Goal: Task Accomplishment & Management: Use online tool/utility

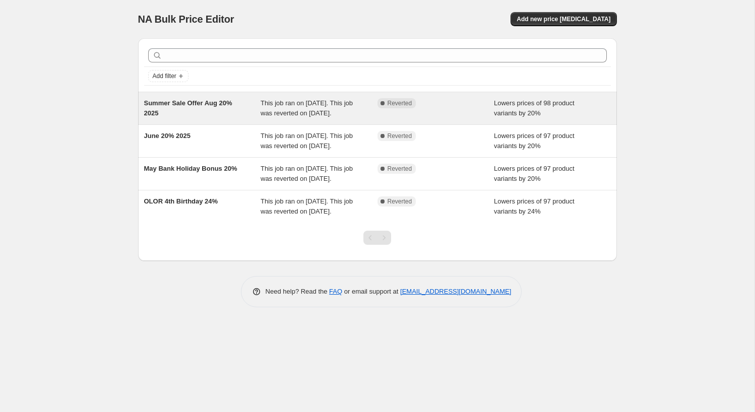
click at [234, 117] on div "Summer Sale Offer Aug 20% 2025" at bounding box center [202, 108] width 117 height 20
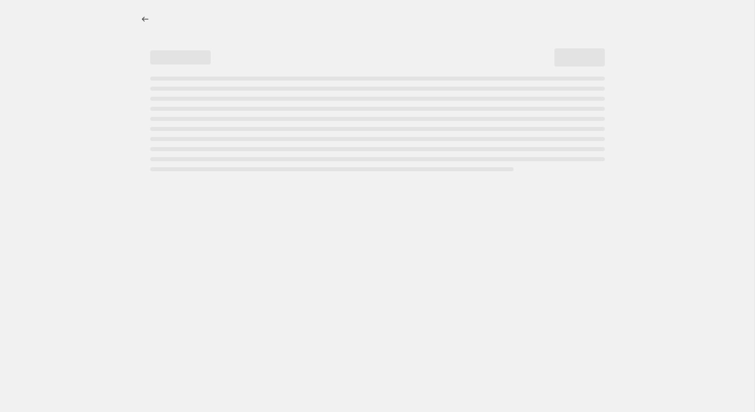
select select "percentage"
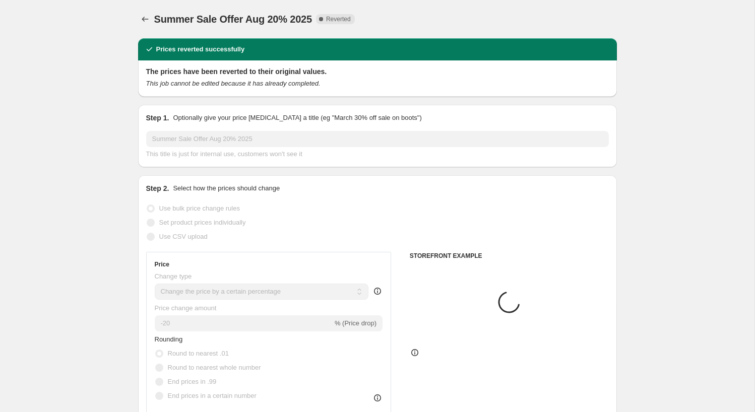
select select "collection"
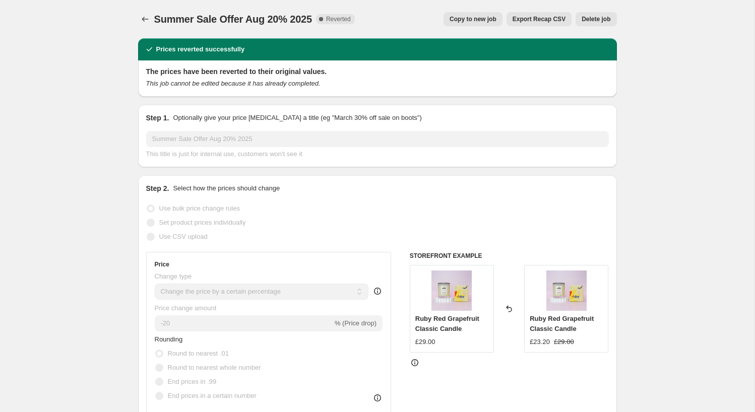
click at [473, 19] on span "Copy to new job" at bounding box center [472, 19] width 47 height 8
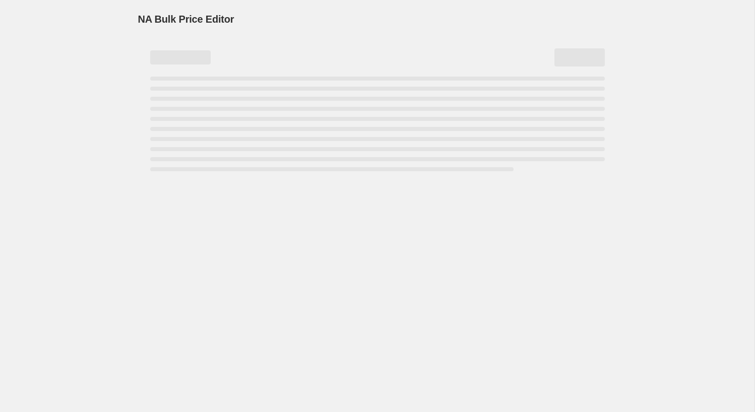
select select "percentage"
select select "collection"
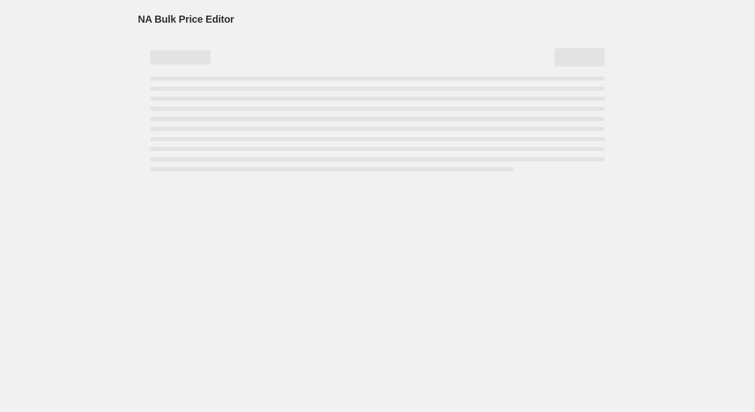
select select "collection"
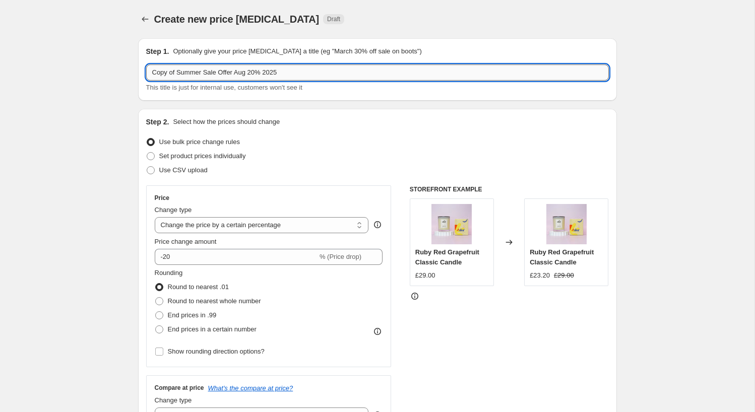
drag, startPoint x: 250, startPoint y: 73, endPoint x: 151, endPoint y: 70, distance: 99.3
click at [151, 70] on input "Copy of Summer Sale Offer Aug 20% 2025" at bounding box center [377, 72] width 463 height 16
type input "CELEBRATE NEW COLLECTION 20% 2025"
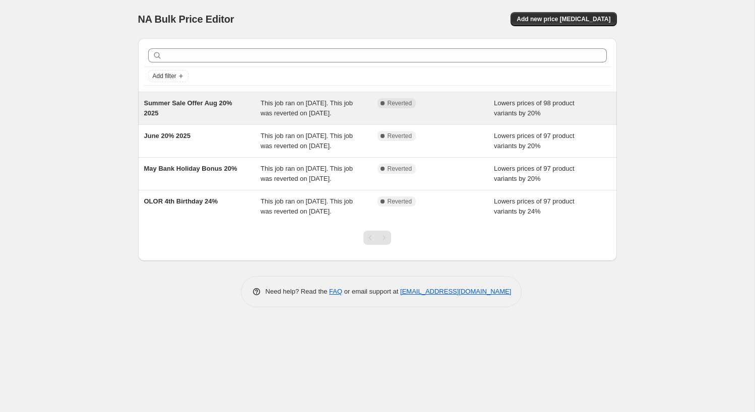
click at [446, 118] on div "Complete Reverted" at bounding box center [435, 108] width 117 height 20
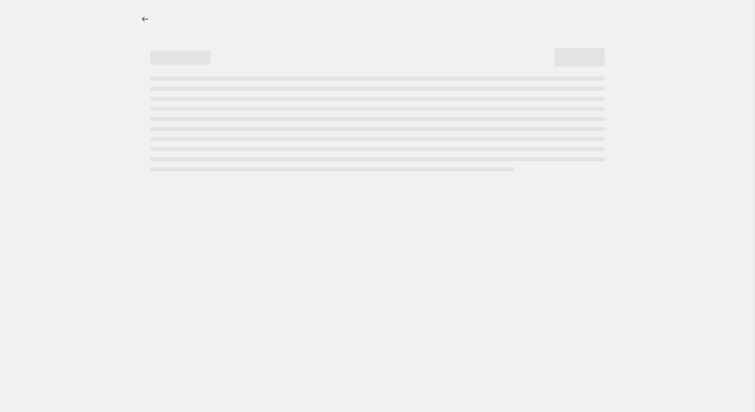
select select "percentage"
select select "collection"
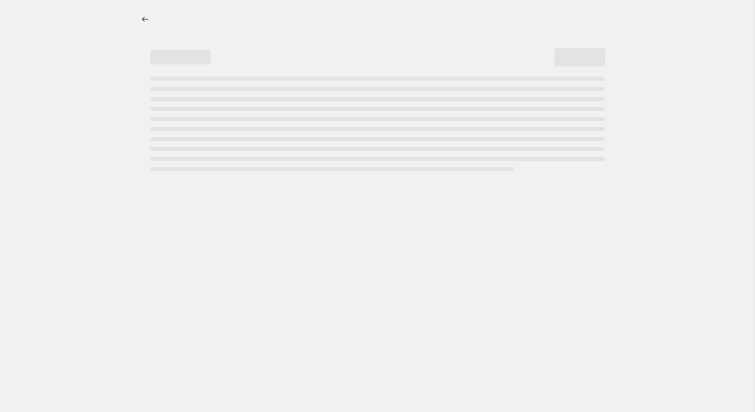
select select "collection"
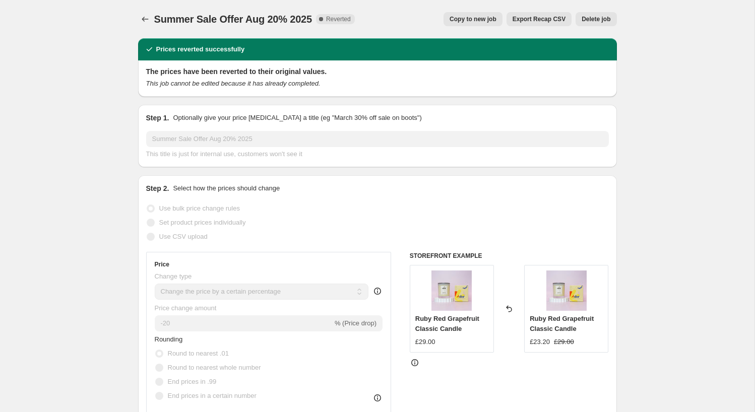
click at [482, 20] on span "Copy to new job" at bounding box center [472, 19] width 47 height 8
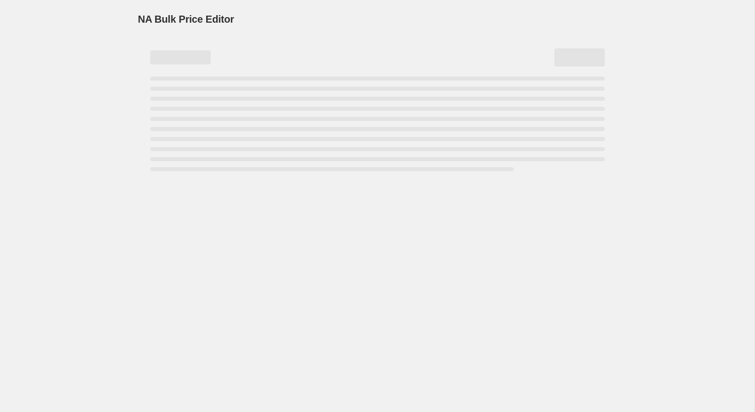
select select "percentage"
select select "collection"
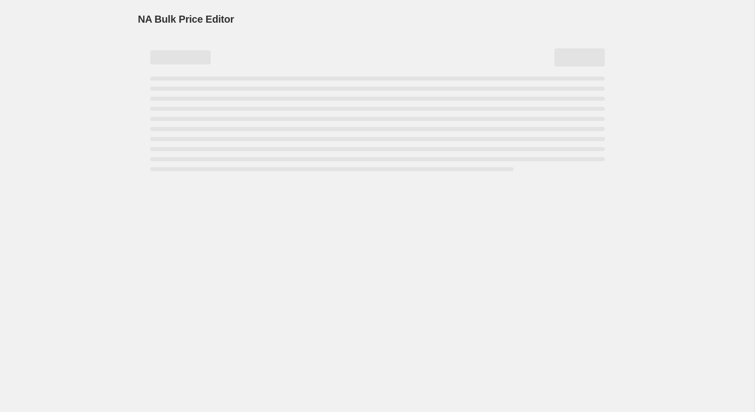
select select "collection"
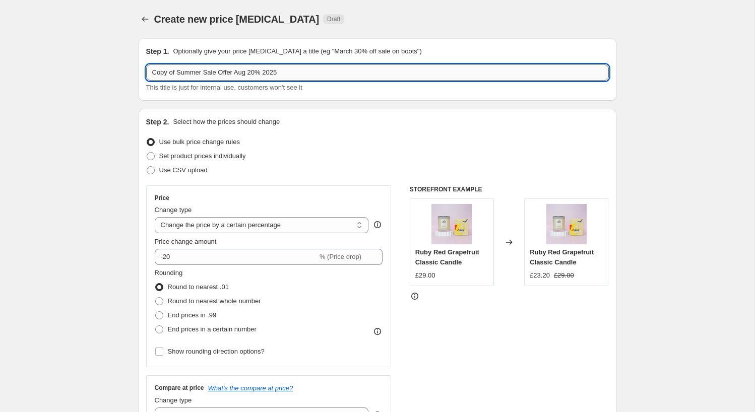
click at [266, 73] on input "Copy of Summer Sale Offer Aug 20% 2025" at bounding box center [377, 72] width 463 height 16
drag, startPoint x: 266, startPoint y: 73, endPoint x: 149, endPoint y: 70, distance: 116.9
click at [149, 70] on input "Copy of Summer Sale Offer Aug 20% 2025" at bounding box center [377, 72] width 463 height 16
type input "CELEBRATE NEW COLLECTION 2025"
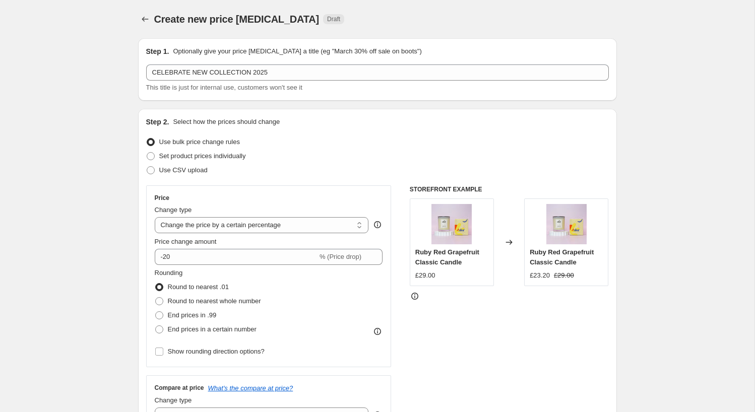
click at [273, 39] on div "Step 1. Optionally give your price change job a title (eg "March 30% off sale o…" at bounding box center [377, 69] width 479 height 62
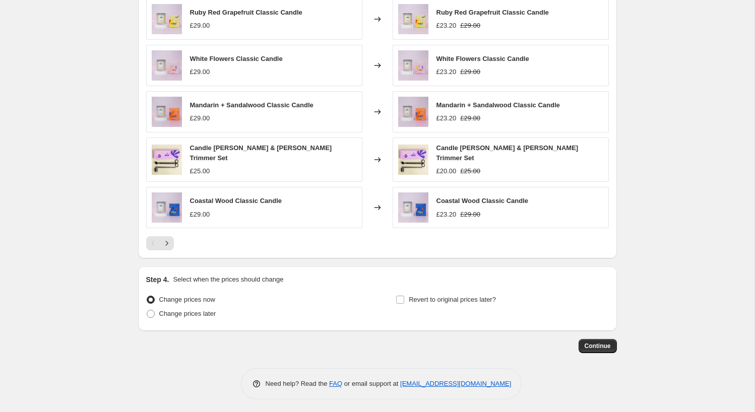
scroll to position [854, 0]
click at [596, 343] on span "Continue" at bounding box center [597, 347] width 26 height 8
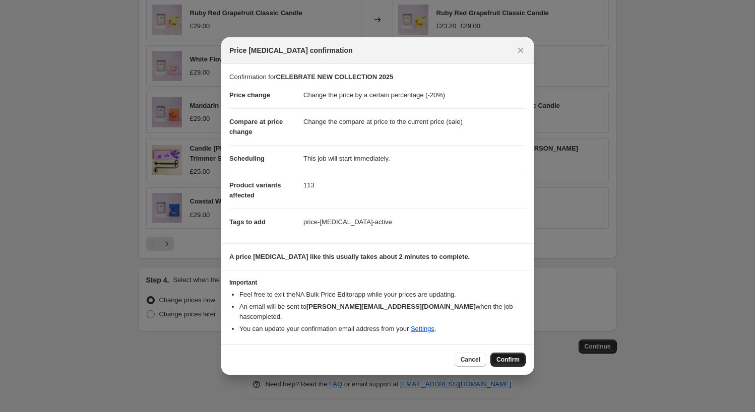
click at [507, 356] on span "Confirm" at bounding box center [507, 360] width 23 height 8
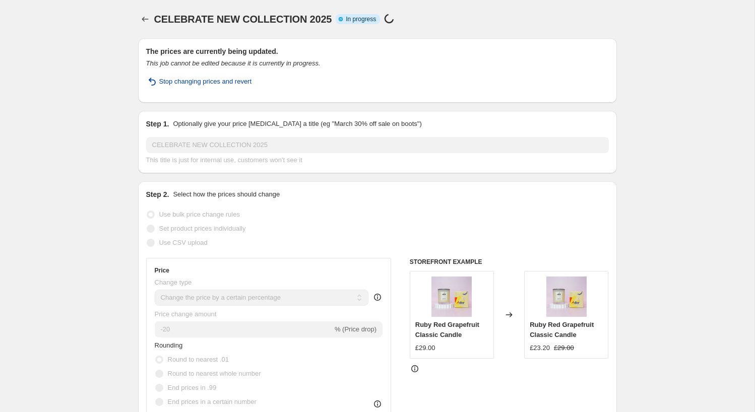
click at [228, 82] on span "Stop changing prices and revert" at bounding box center [205, 82] width 93 height 10
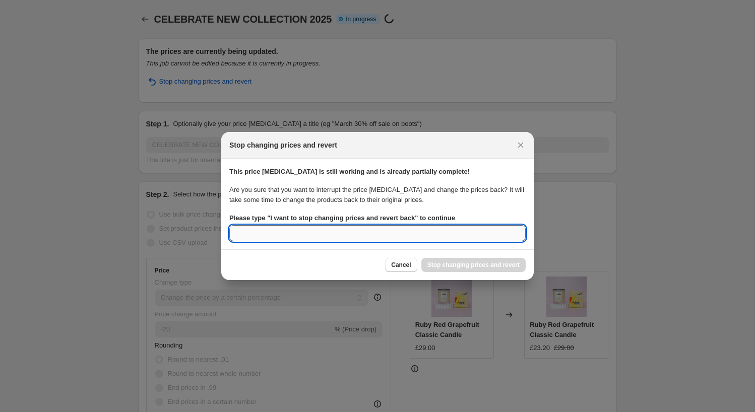
click at [403, 236] on input "Please type " I want to stop changing prices and revert back " to continue" at bounding box center [377, 233] width 296 height 16
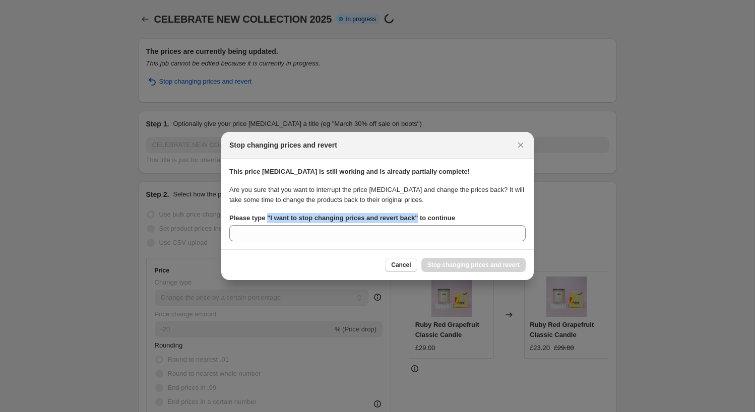
drag, startPoint x: 427, startPoint y: 218, endPoint x: 270, endPoint y: 216, distance: 157.2
click at [270, 216] on b "Please type " I want to stop changing prices and revert back " to continue" at bounding box center [342, 218] width 226 height 8
click at [270, 225] on input "Please type " I want to stop changing prices and revert back " to continue" at bounding box center [377, 233] width 296 height 16
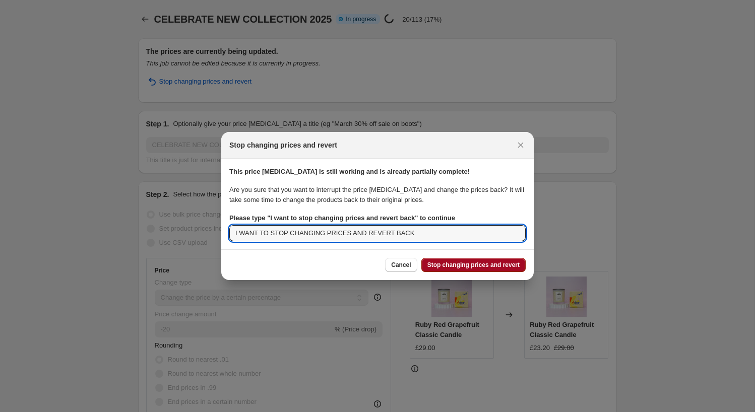
type input "I WANT TO STOP CHANGING PRICES AND REVERT BACK"
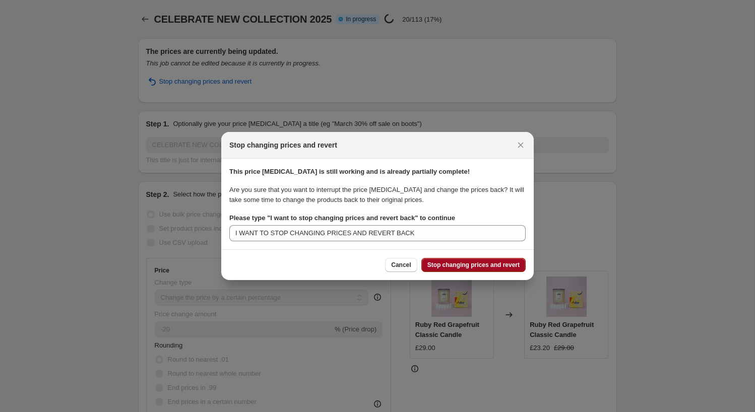
click at [442, 265] on span "Stop changing prices and revert" at bounding box center [473, 265] width 92 height 8
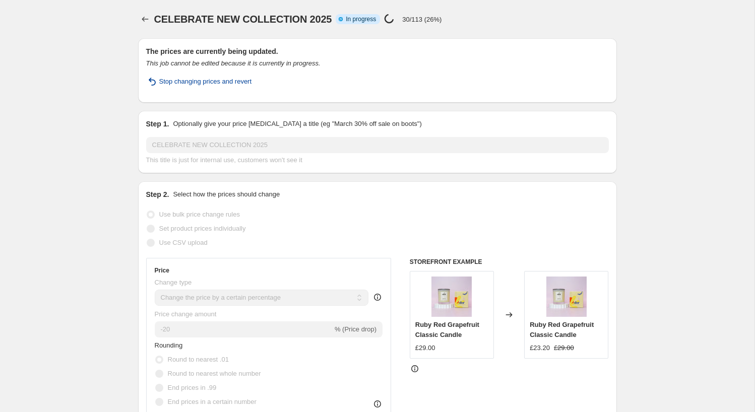
click at [233, 82] on span "Stop changing prices and revert" at bounding box center [205, 82] width 93 height 10
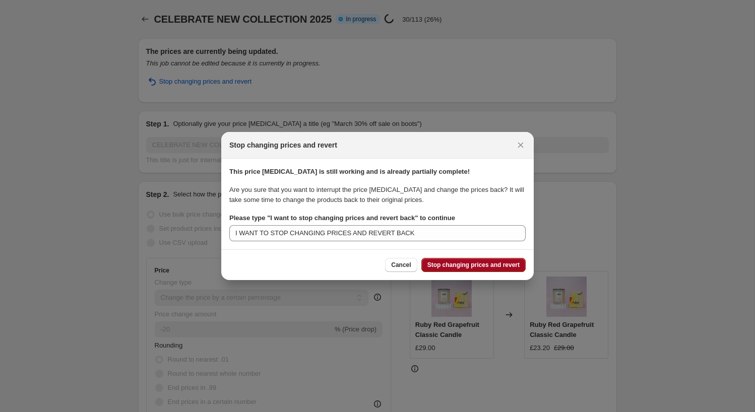
click at [439, 268] on span "Stop changing prices and revert" at bounding box center [473, 265] width 92 height 8
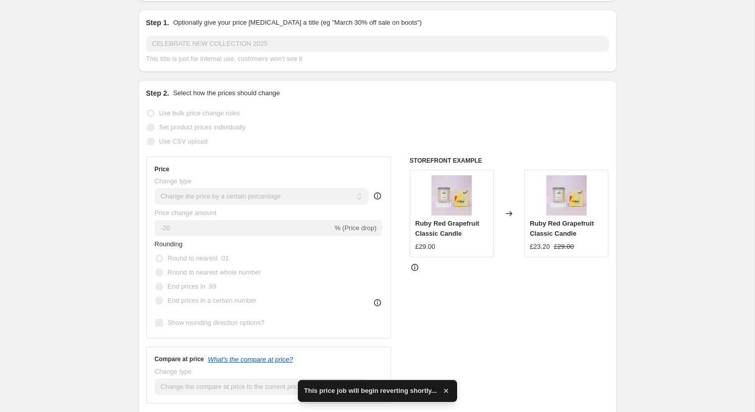
scroll to position [103, 0]
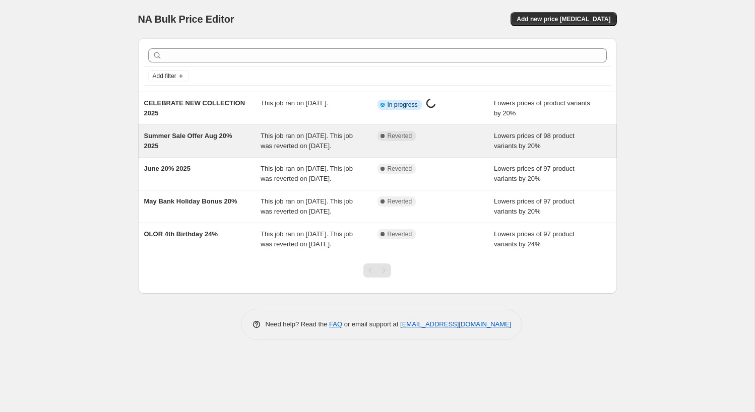
click at [435, 151] on div "Complete Reverted" at bounding box center [435, 141] width 117 height 20
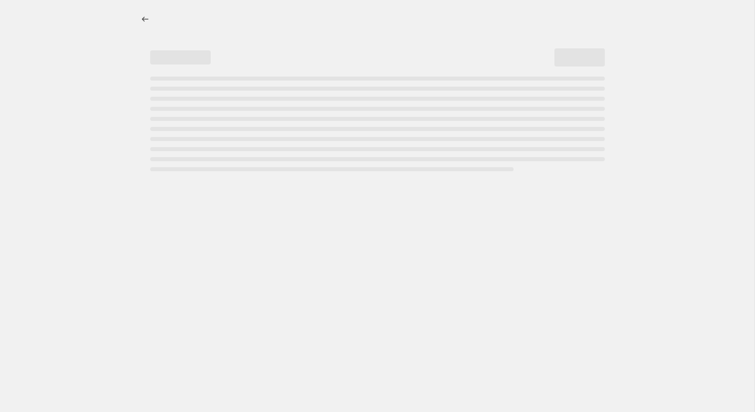
select select "percentage"
select select "collection"
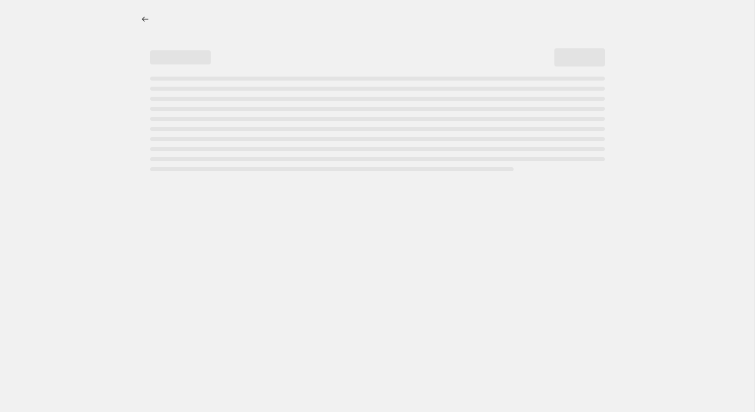
select select "collection"
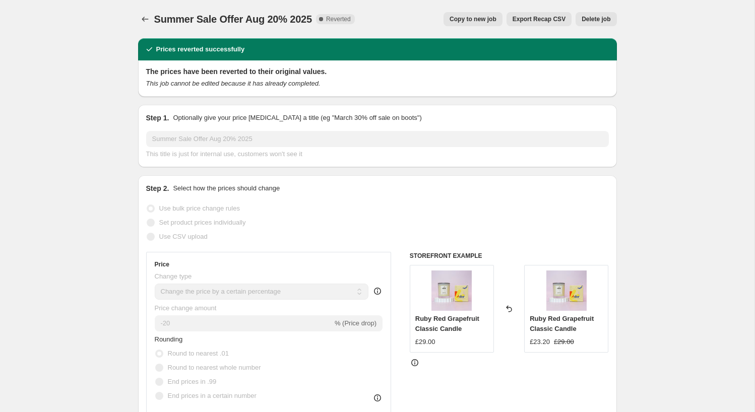
click at [478, 21] on span "Copy to new job" at bounding box center [472, 19] width 47 height 8
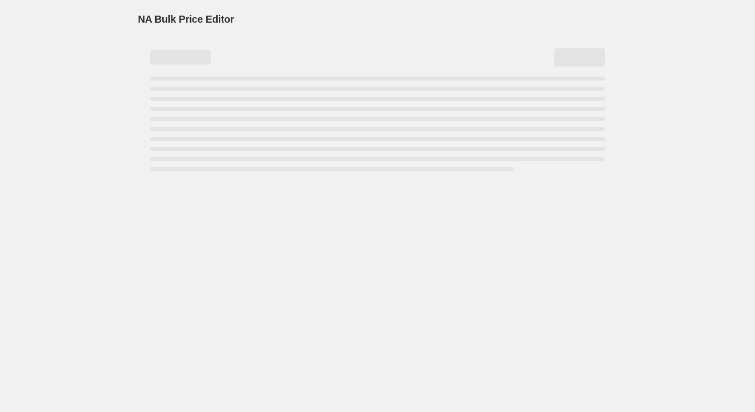
select select "percentage"
select select "collection"
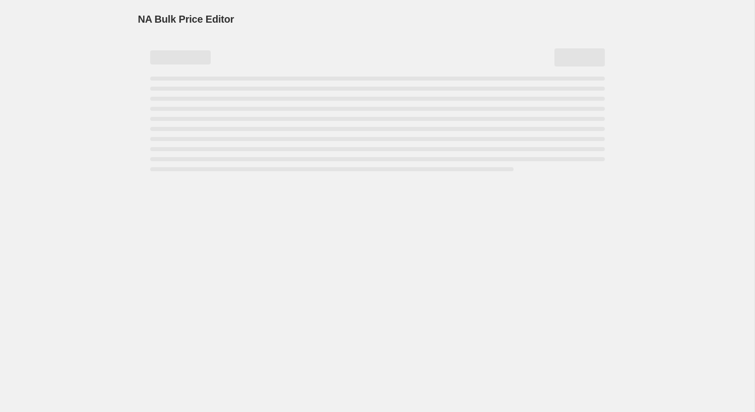
select select "collection"
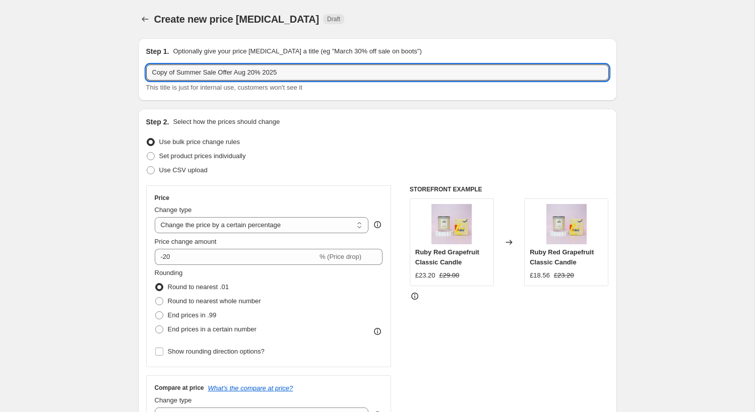
drag, startPoint x: 289, startPoint y: 73, endPoint x: 138, endPoint y: 73, distance: 151.7
click at [138, 73] on div "Step 1. Optionally give your price change job a title (eg "March 30% off sale o…" at bounding box center [377, 69] width 479 height 62
click at [191, 73] on input "CELABRATE NEW COLLECTION 2025" at bounding box center [377, 72] width 463 height 16
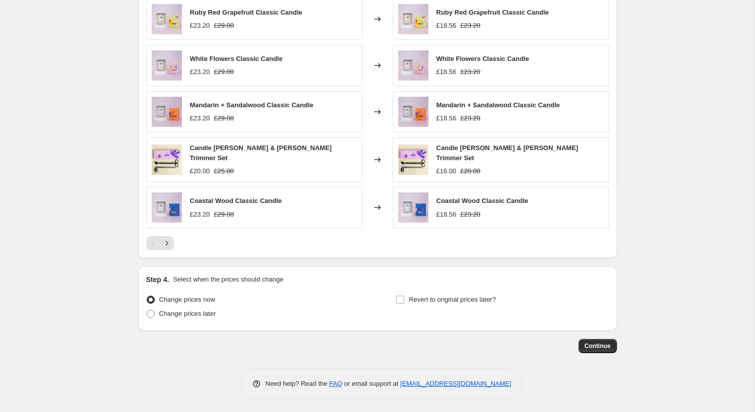
scroll to position [854, 0]
type input "CELEBRATE NEW COLLECTION 2025"
click at [401, 296] on input "Revert to original prices later?" at bounding box center [400, 300] width 8 height 8
checkbox input "true"
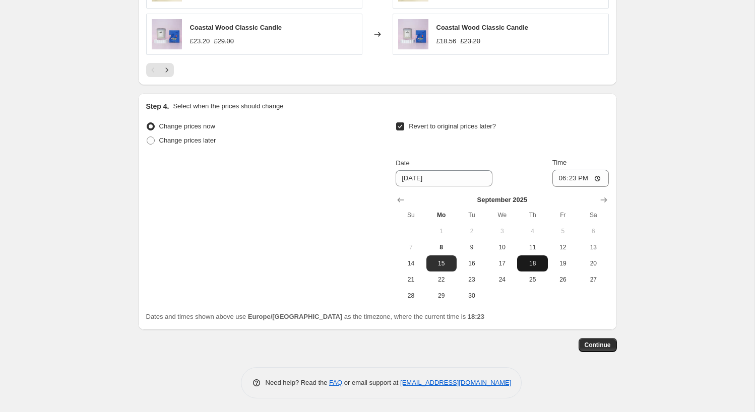
scroll to position [1027, 0]
click at [564, 260] on span "19" at bounding box center [563, 264] width 22 height 8
type input "9/19/2025"
click at [562, 260] on span "19" at bounding box center [563, 264] width 22 height 8
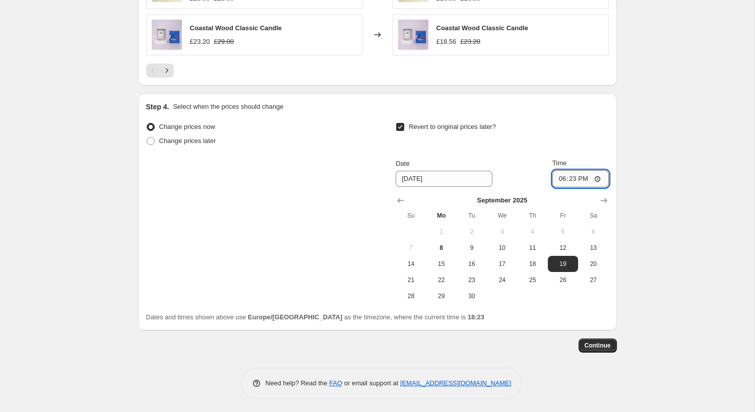
click at [589, 178] on input "18:23" at bounding box center [580, 178] width 56 height 17
type input "11:59"
click at [564, 241] on button "12" at bounding box center [563, 248] width 30 height 16
type input "9/12/2025"
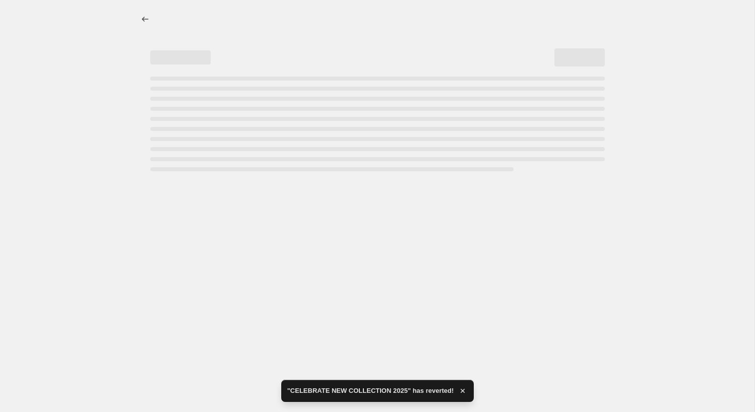
select select "percentage"
select select "collection"
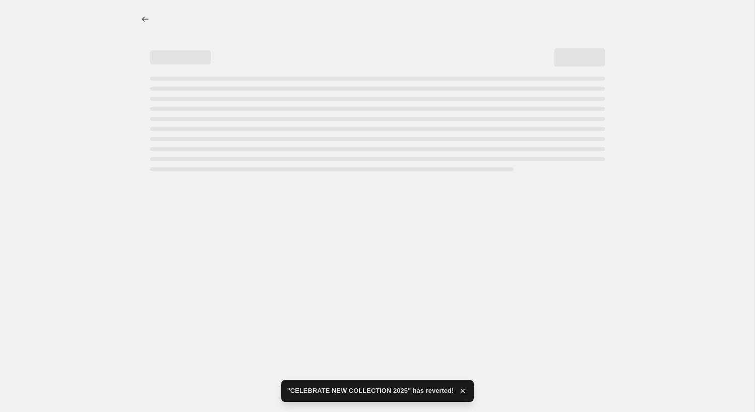
select select "collection"
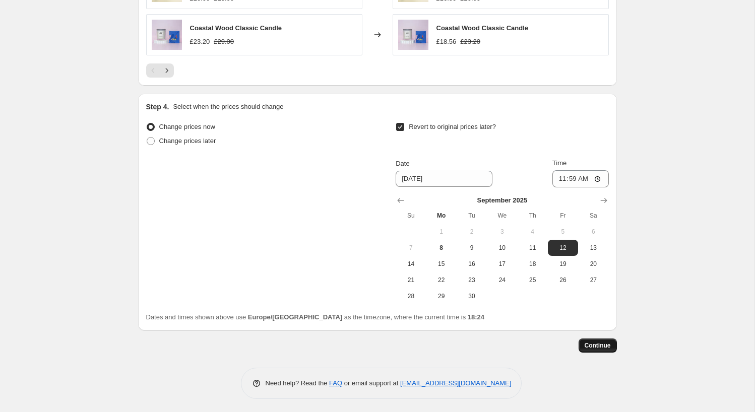
click at [596, 343] on span "Continue" at bounding box center [597, 346] width 26 height 8
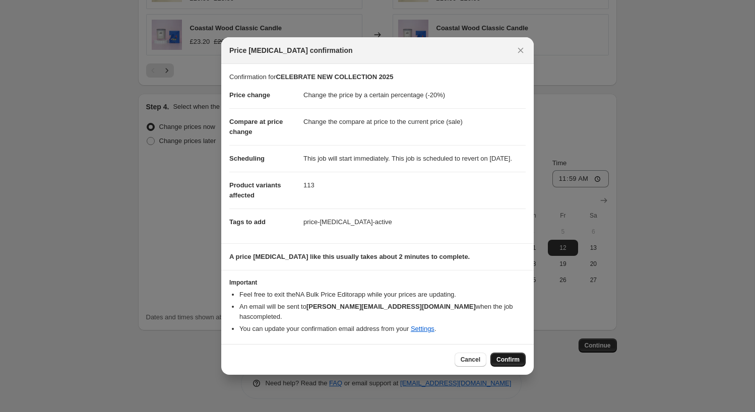
click at [505, 357] on span "Confirm" at bounding box center [507, 360] width 23 height 8
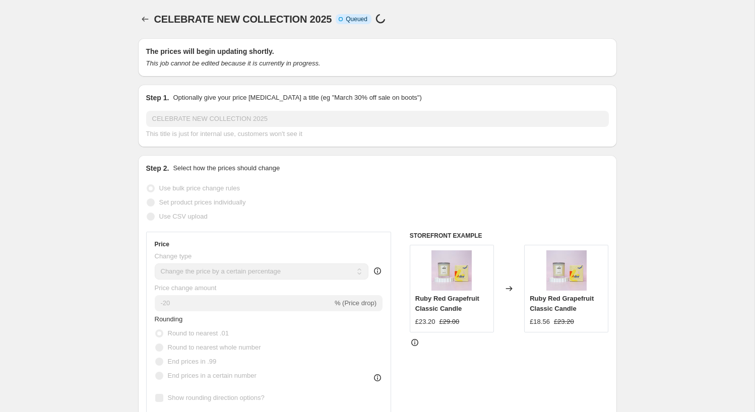
scroll to position [1027, 0]
